Goal: Transaction & Acquisition: Purchase product/service

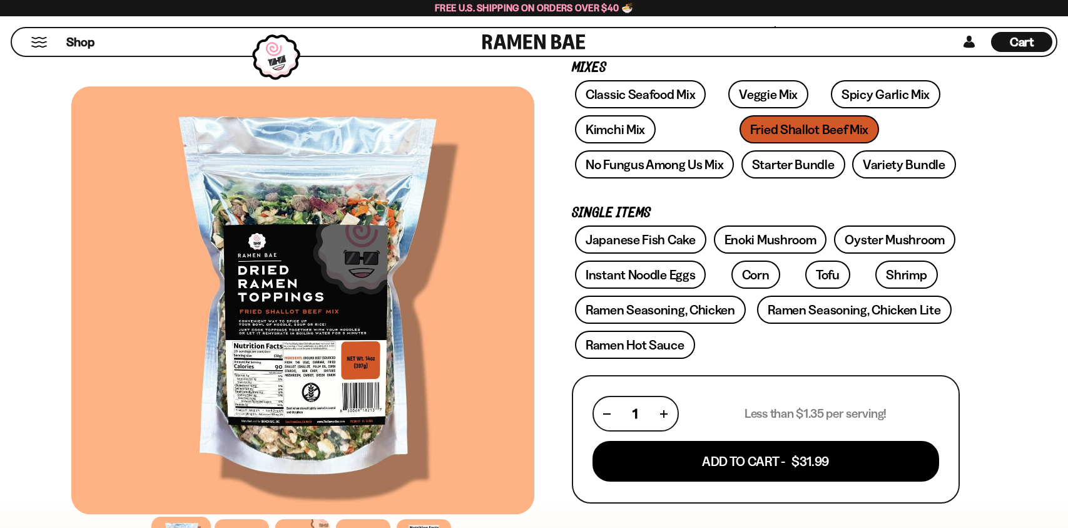
scroll to position [212, 0]
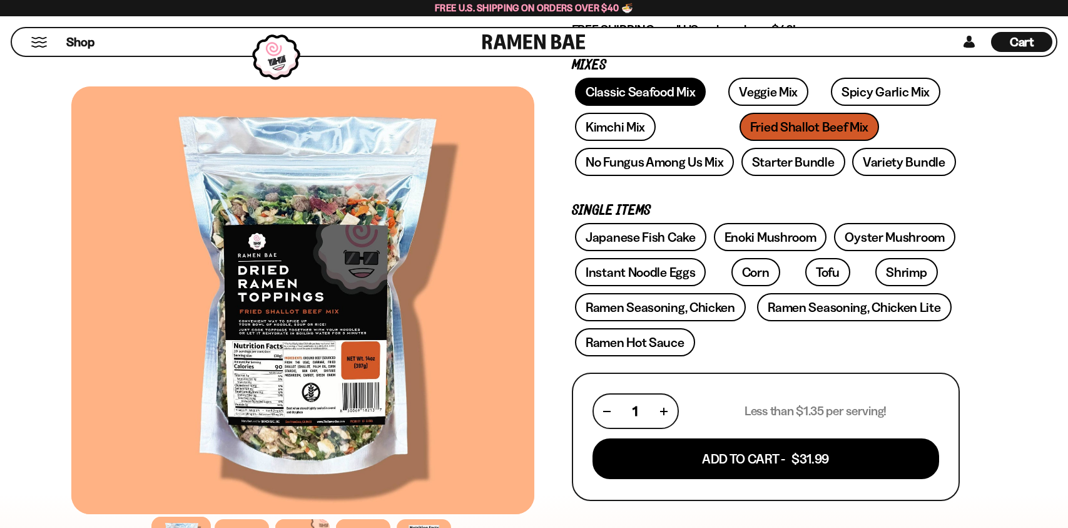
click at [673, 83] on link "Classic Seafood Mix" at bounding box center [640, 92] width 131 height 28
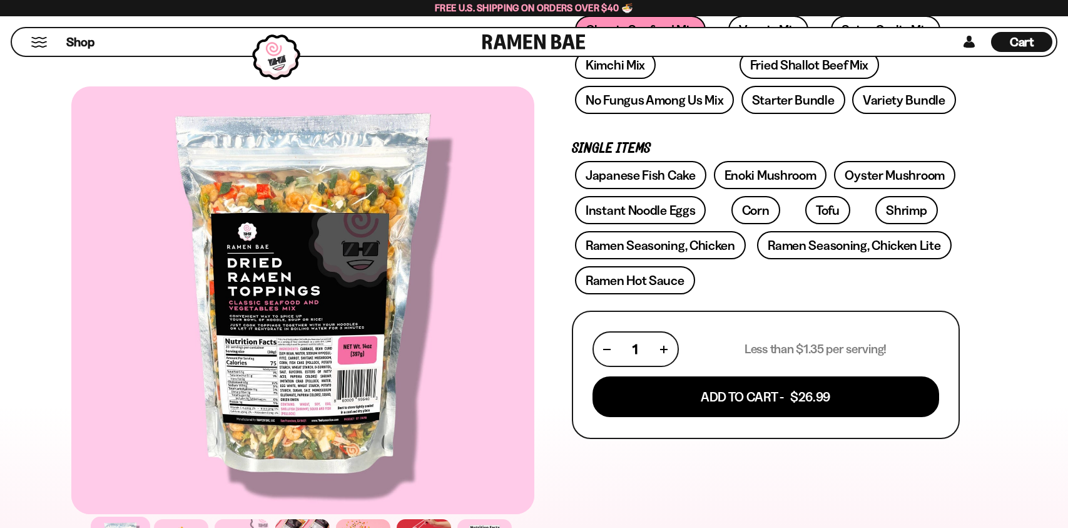
scroll to position [210, 0]
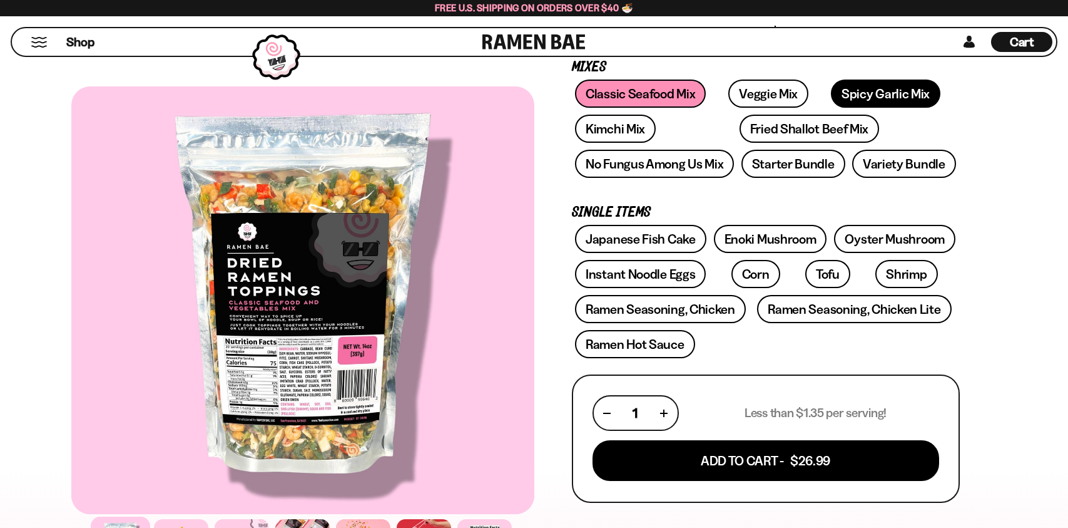
click at [853, 100] on link "Spicy Garlic Mix" at bounding box center [886, 93] width 110 height 28
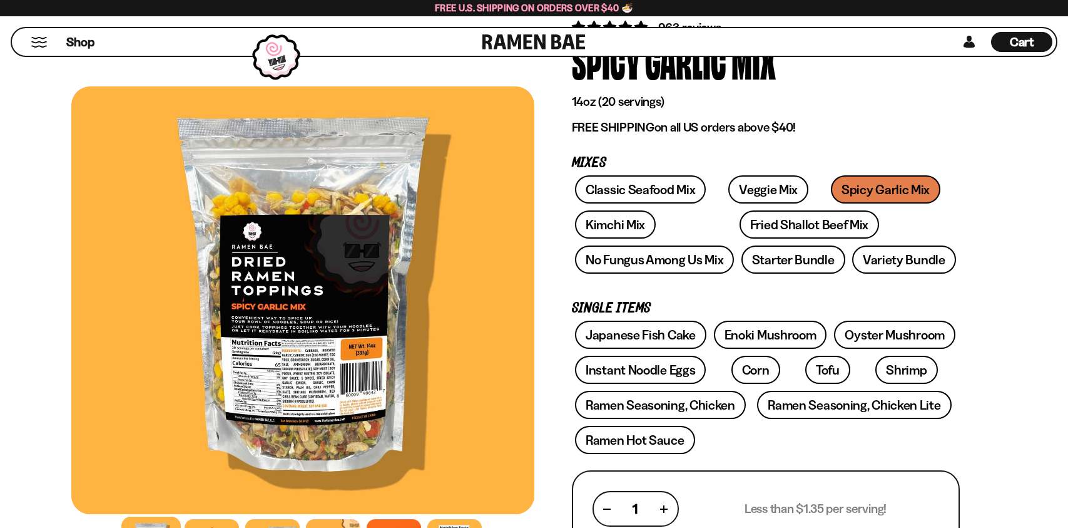
scroll to position [106, 0]
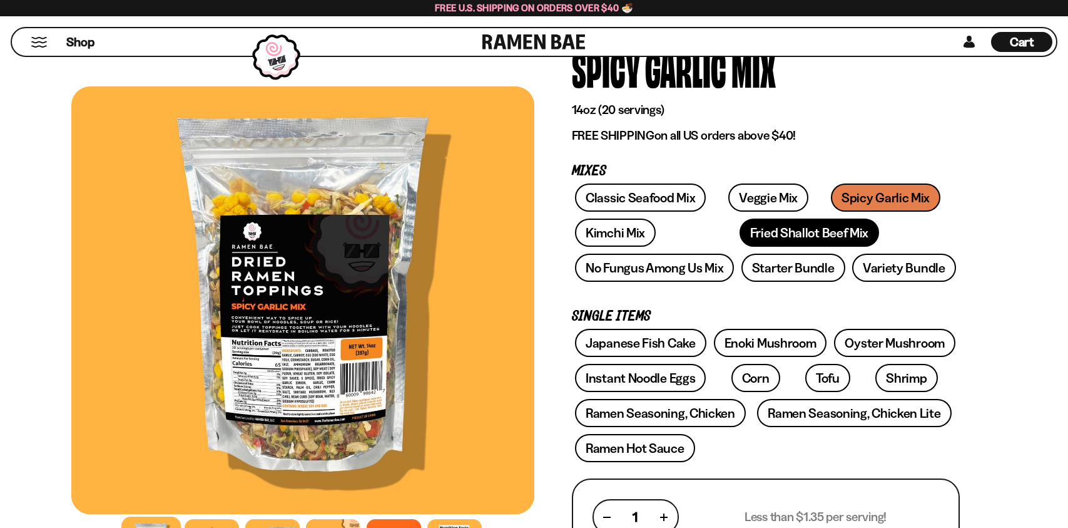
click at [789, 230] on link "Fried Shallot Beef Mix" at bounding box center [810, 232] width 140 height 28
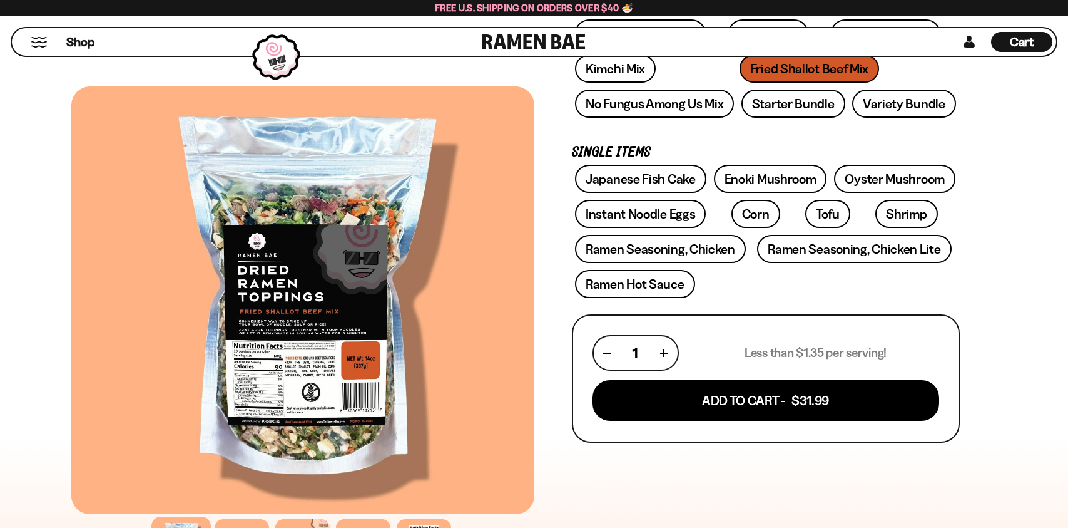
scroll to position [274, 0]
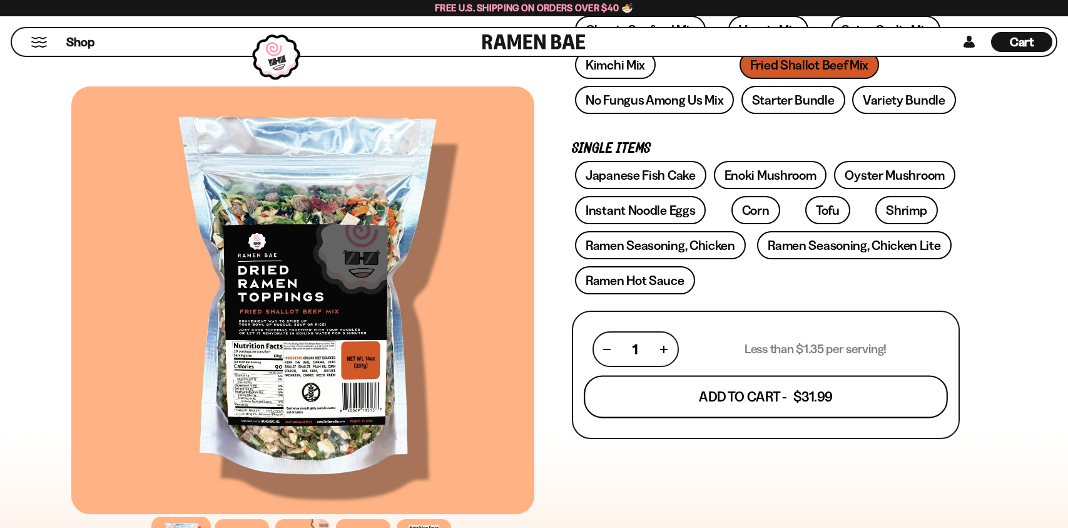
click at [792, 394] on button "Add To Cart - $31.99" at bounding box center [766, 397] width 364 height 43
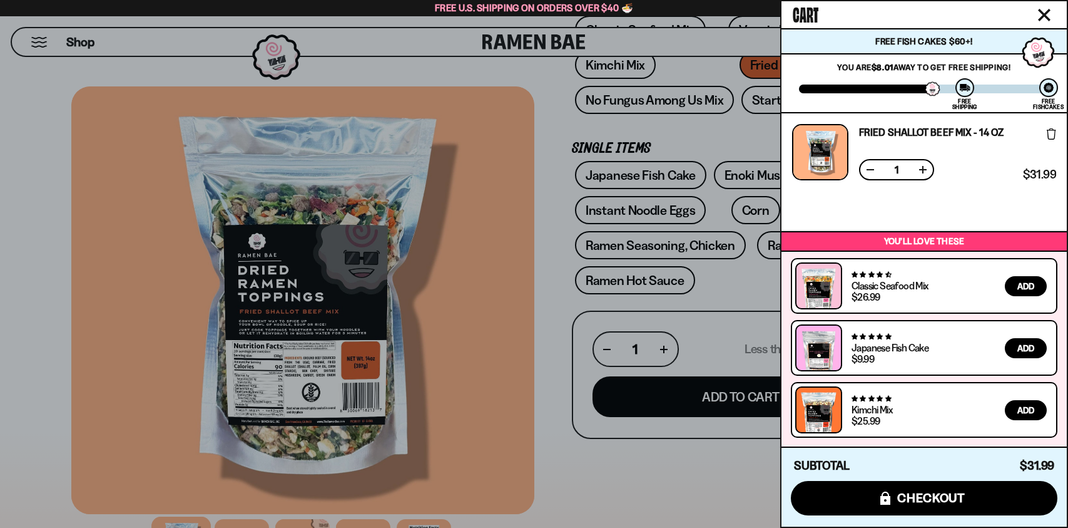
click at [505, 269] on div at bounding box center [534, 264] width 1068 height 528
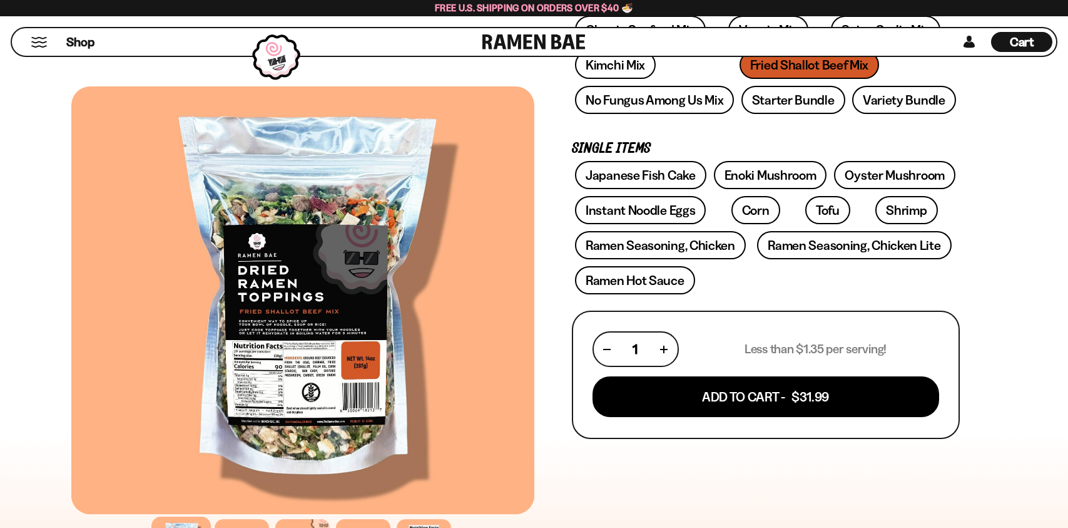
click at [1011, 45] on span "Cart" at bounding box center [1022, 41] width 24 height 15
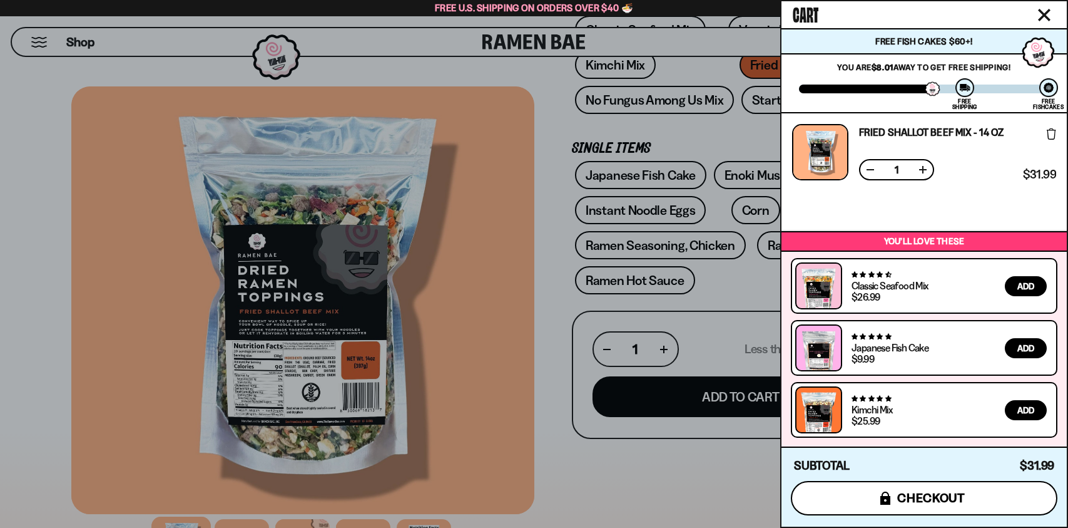
click at [872, 497] on button "icons8-lock checkout" at bounding box center [924, 498] width 267 height 34
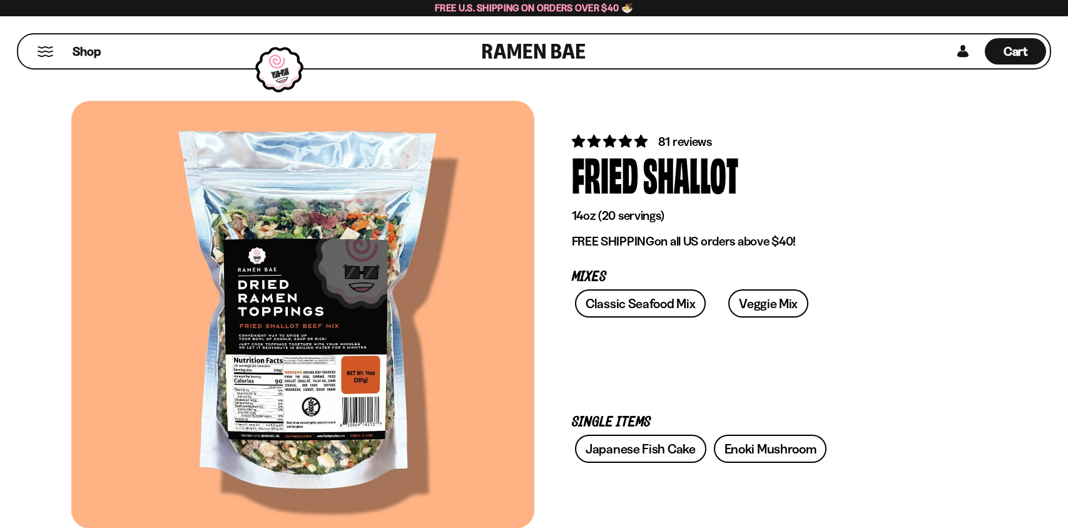
scroll to position [274, 0]
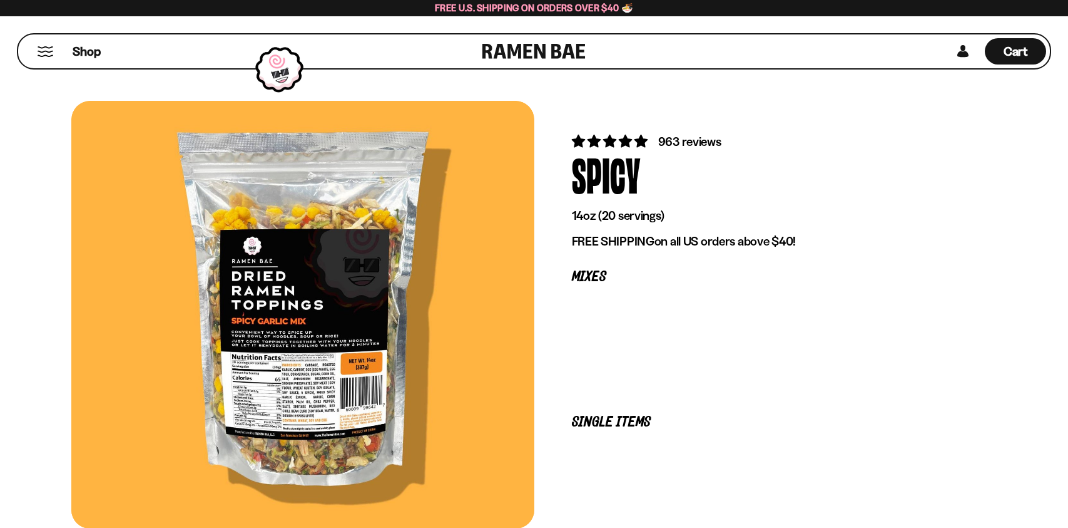
scroll to position [106, 0]
